Goal: Book appointment/travel/reservation

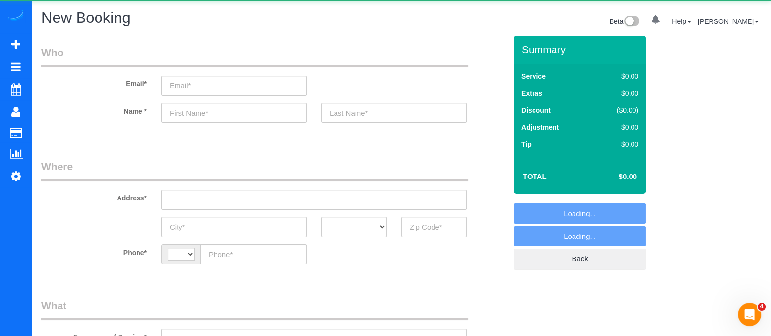
select select "string:[GEOGRAPHIC_DATA]"
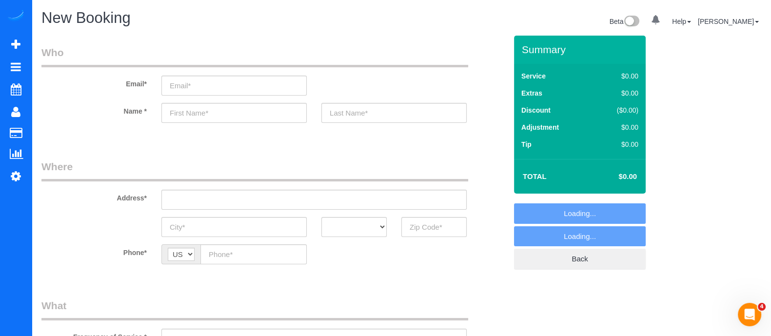
select select "object:1000"
click at [220, 113] on input "text" at bounding box center [233, 113] width 145 height 20
type input "L"
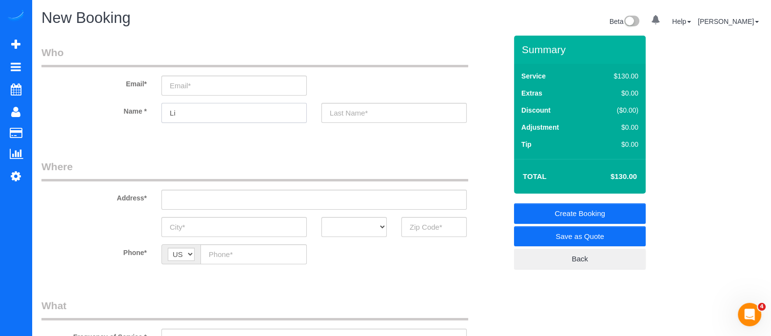
type input "L"
type input "[PERSON_NAME]"
click at [234, 201] on input "text" at bounding box center [313, 200] width 305 height 20
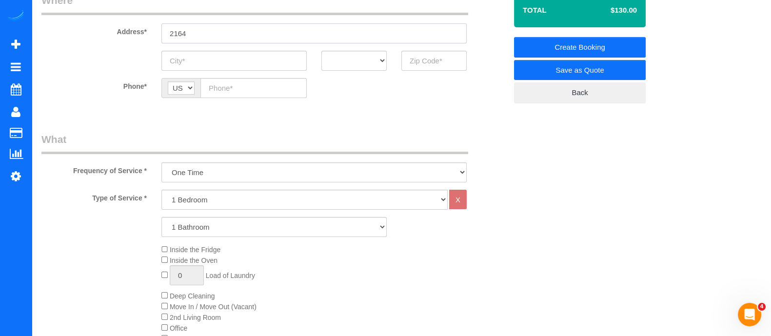
scroll to position [174, 0]
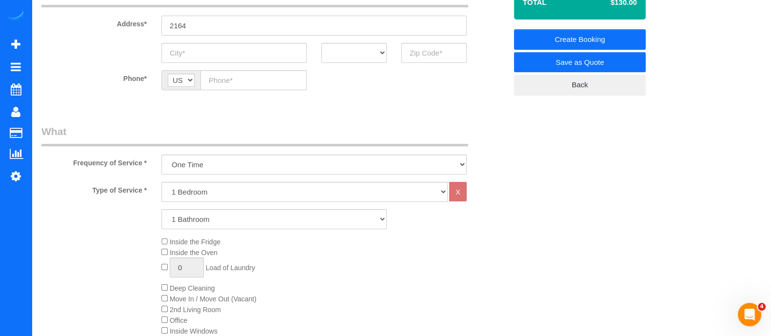
type input "2164"
click at [428, 189] on select "1 Bedroom 2 Bedrooms 3 Bedrooms 4 Bedrooms 5 Bedrooms 6 Bedrooms" at bounding box center [304, 192] width 286 height 20
select select "4"
click at [161, 182] on select "1 Bedroom 2 Bedrooms 3 Bedrooms 4 Bedrooms 5 Bedrooms 6 Bedrooms" at bounding box center [304, 192] width 286 height 20
click at [275, 222] on select "1 Bathroom 2 Bathrooms 3 Bathrooms 4 Bathrooms 5 Bathrooms 6 Bathrooms" at bounding box center [273, 219] width 225 height 20
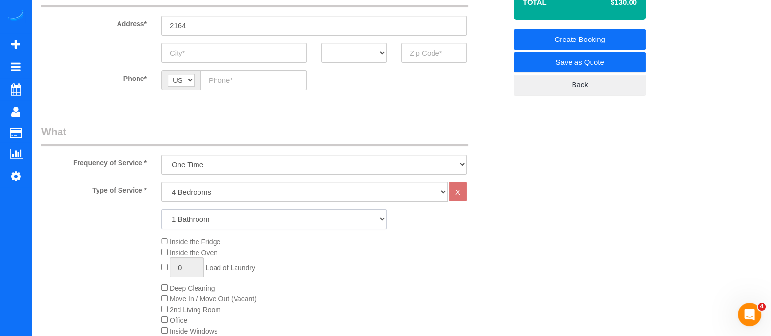
select select "3"
click at [161, 209] on select "1 Bathroom 2 Bathrooms 3 Bathrooms 4 Bathrooms 5 Bathrooms 6 Bathrooms" at bounding box center [273, 219] width 225 height 20
click at [246, 189] on select "1 Bedroom 2 Bedrooms 3 Bedrooms 4 Bedrooms 5 Bedrooms 6 Bedrooms" at bounding box center [304, 192] width 286 height 20
select select "1"
click at [161, 182] on select "1 Bedroom 2 Bedrooms 3 Bedrooms 4 Bedrooms 5 Bedrooms 6 Bedrooms" at bounding box center [304, 192] width 286 height 20
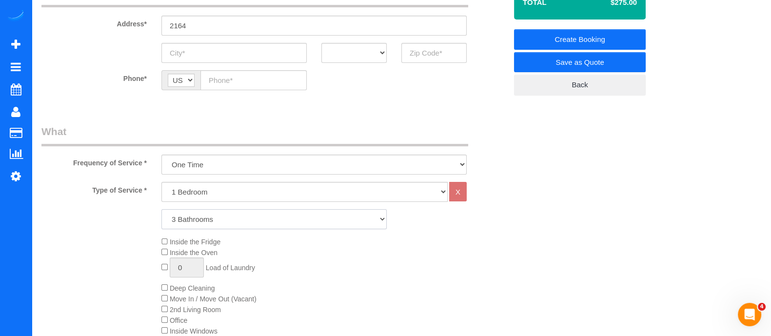
click at [224, 219] on select "1 Bathroom 2 Bathrooms 3 Bathrooms 4 Bathrooms 5 Bathrooms 6 Bathrooms" at bounding box center [273, 219] width 225 height 20
select select "1"
click at [161, 209] on select "1 Bathroom 2 Bathrooms 3 Bathrooms 4 Bathrooms 5 Bathrooms 6 Bathrooms" at bounding box center [273, 219] width 225 height 20
